Goal: Check status

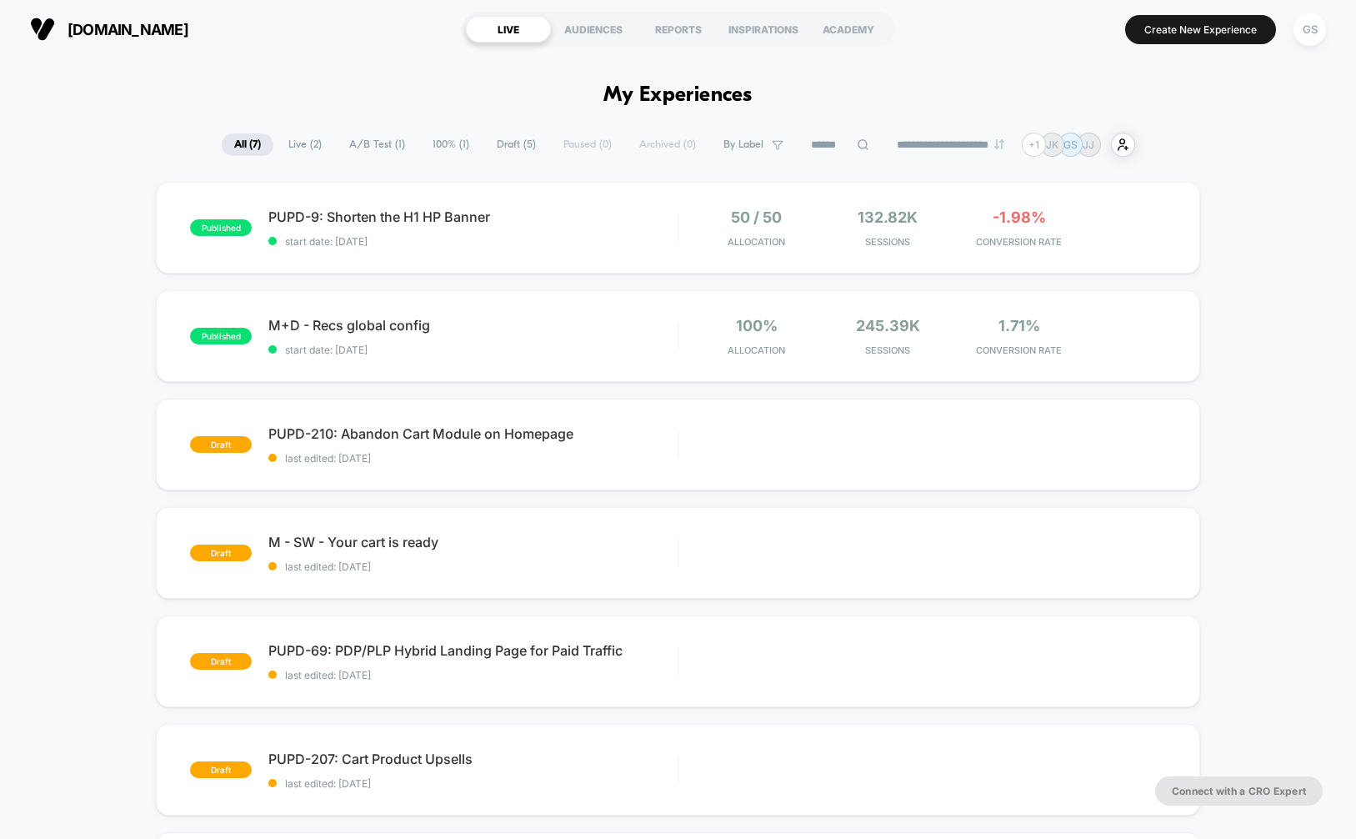
click at [1265, 233] on div "published PUPD-9: Shorten the H1 HP Banner start date: [DATE] 50 / 50 Allocatio…" at bounding box center [678, 594] width 1356 height 825
click at [521, 238] on span "start date: [DATE]" at bounding box center [472, 241] width 409 height 13
